Goal: Find specific page/section: Find specific page/section

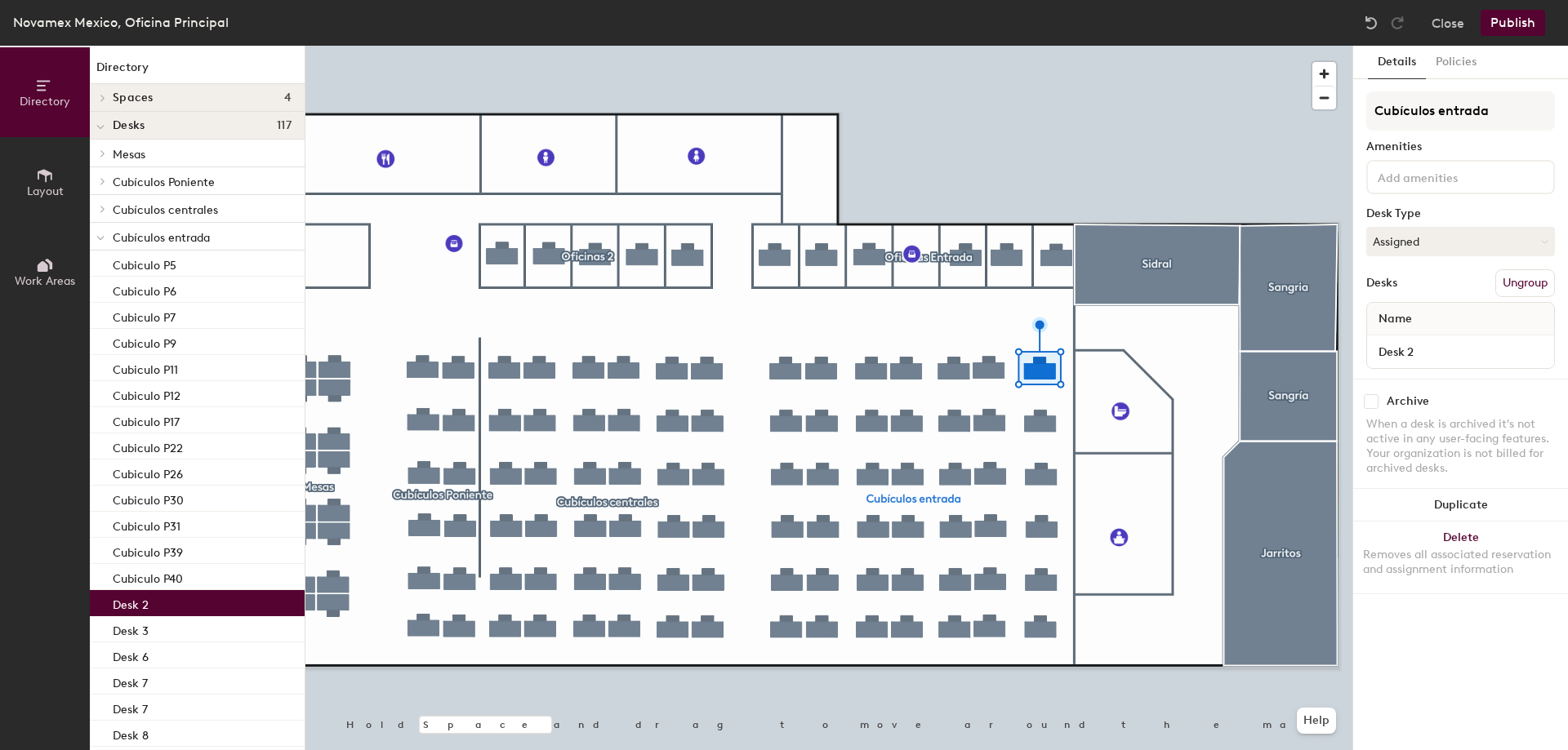
click at [35, 182] on button "Layout" at bounding box center [44, 182] width 90 height 90
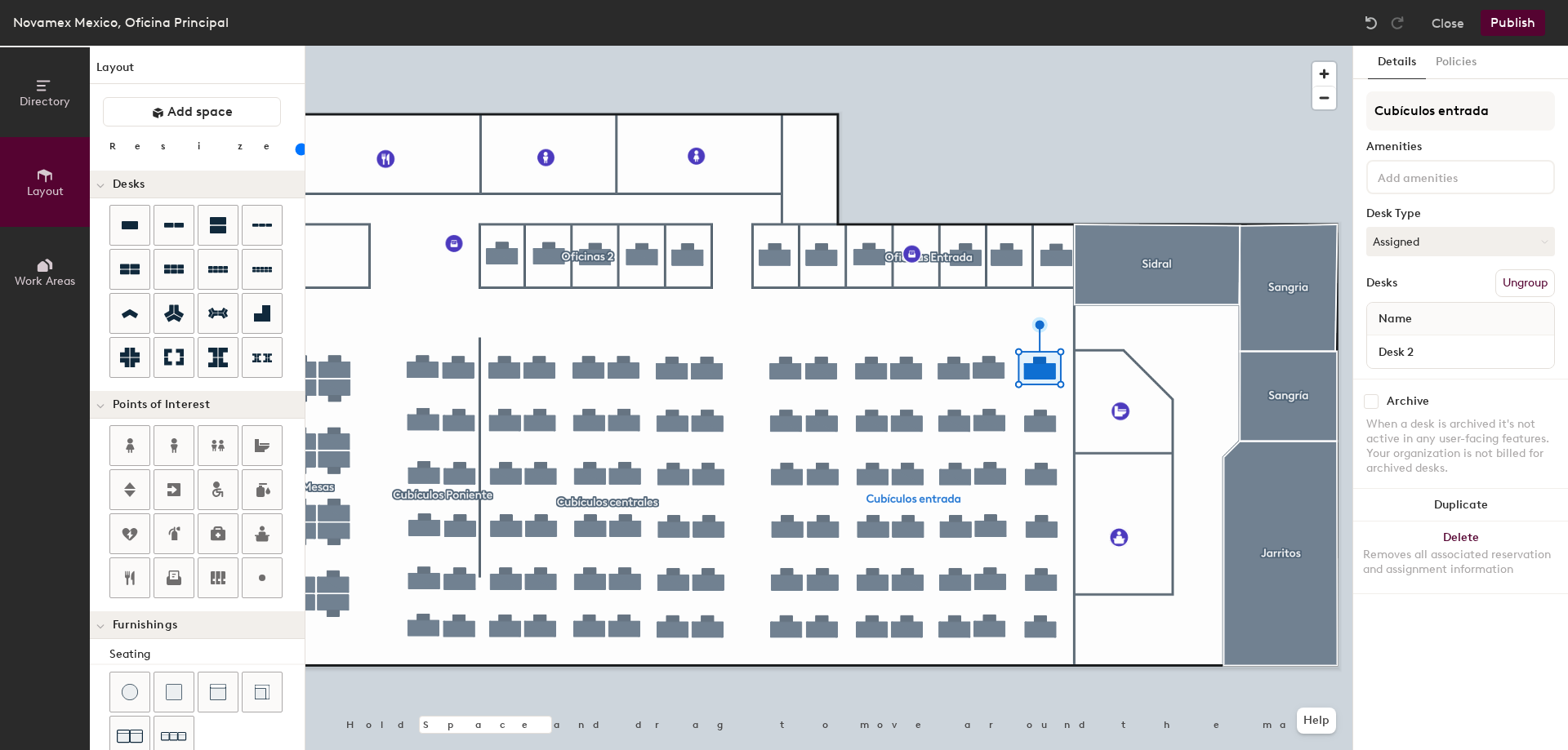
click at [34, 81] on button "Directory" at bounding box center [44, 92] width 90 height 90
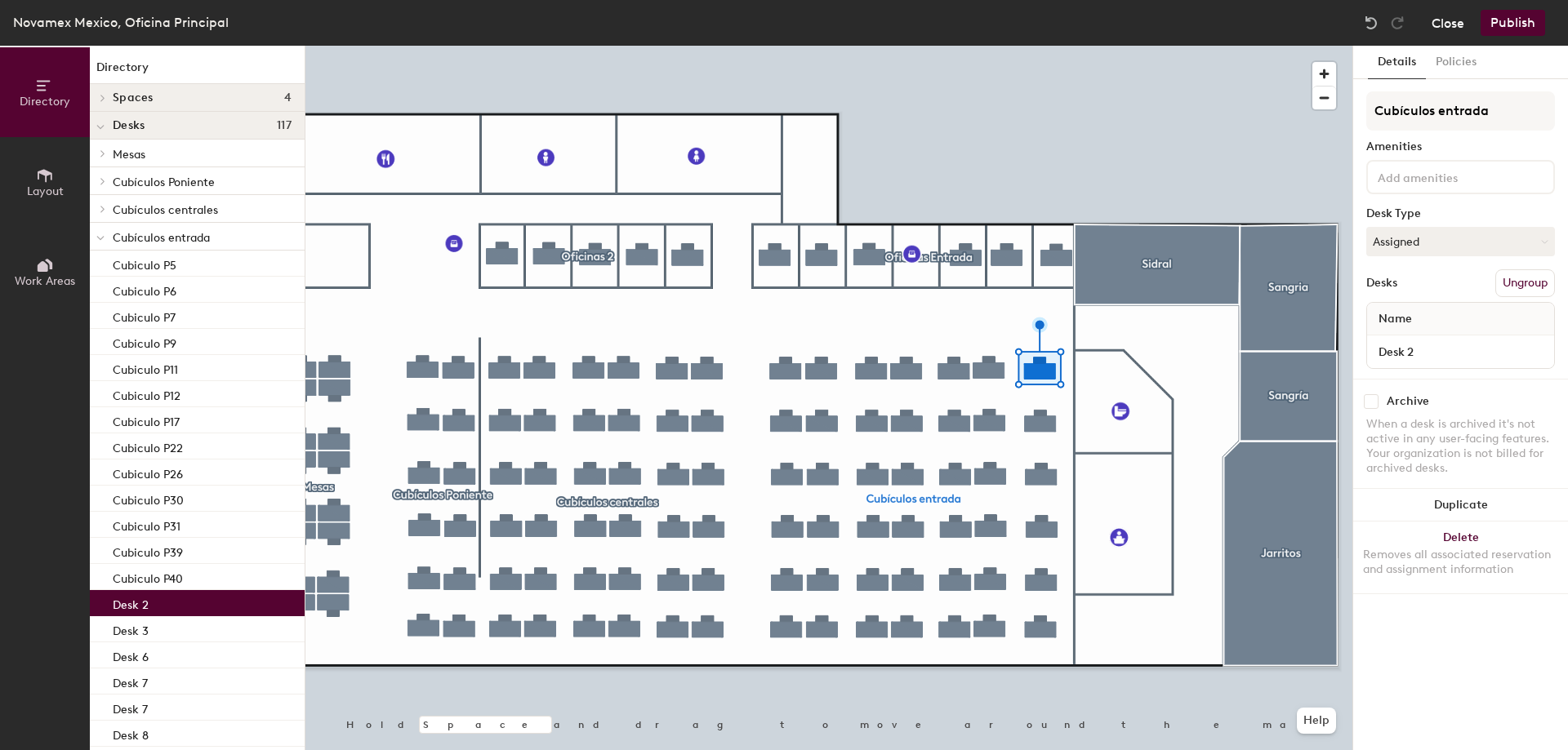
click at [1442, 21] on button "Close" at bounding box center [1448, 23] width 33 height 26
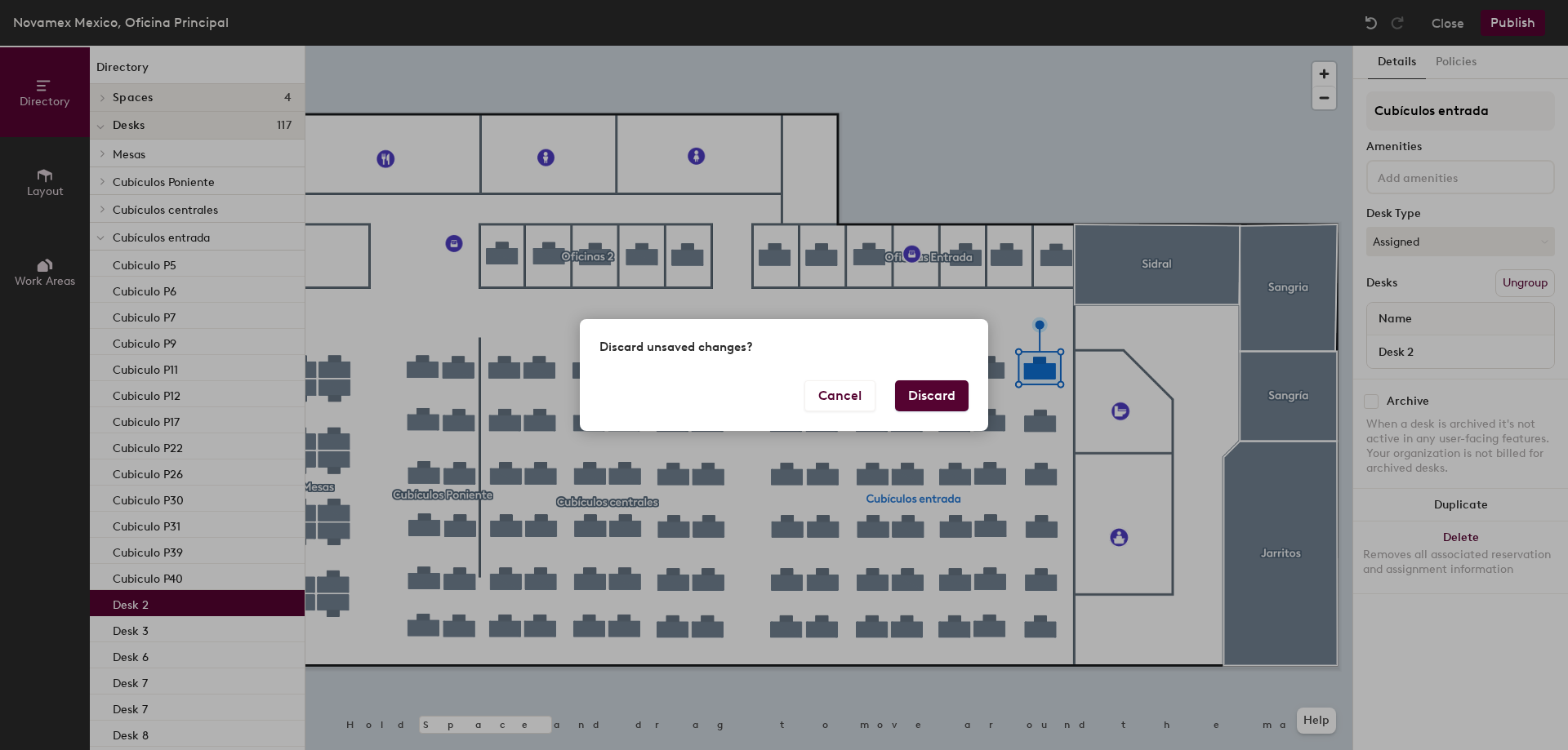
click at [935, 389] on button "Discard" at bounding box center [932, 395] width 74 height 31
